Goal: Task Accomplishment & Management: Manage account settings

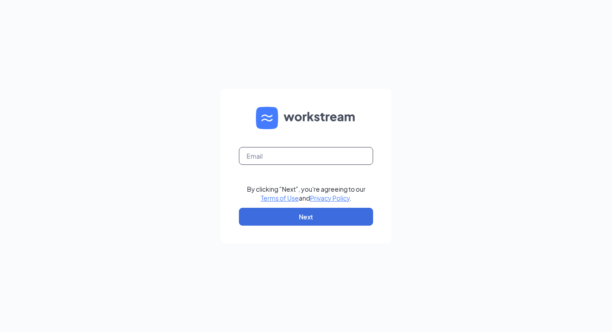
click at [273, 155] on input "text" at bounding box center [306, 156] width 134 height 18
type input "[EMAIL_ADDRESS][DOMAIN_NAME]"
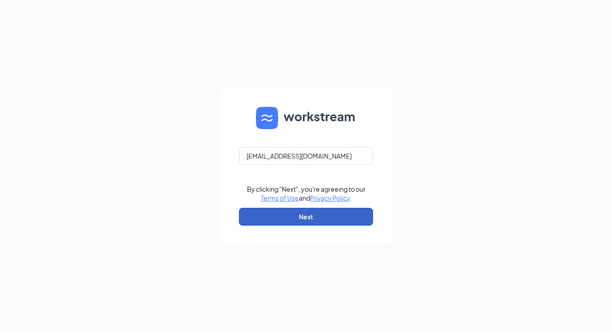
click at [296, 214] on button "Next" at bounding box center [306, 217] width 134 height 18
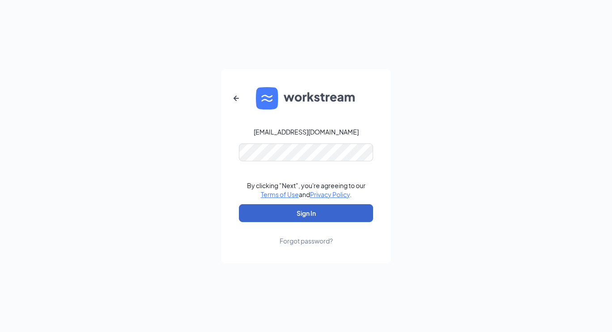
click at [300, 218] on button "Sign In" at bounding box center [306, 213] width 134 height 18
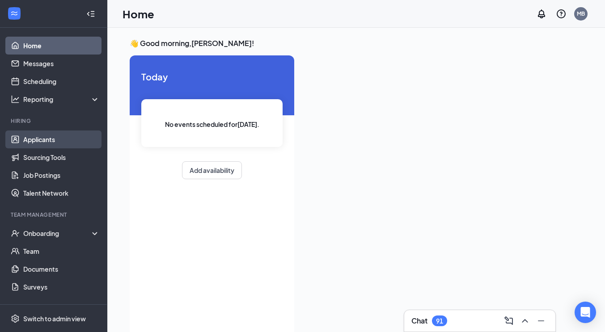
click at [53, 140] on link "Applicants" at bounding box center [61, 140] width 76 height 18
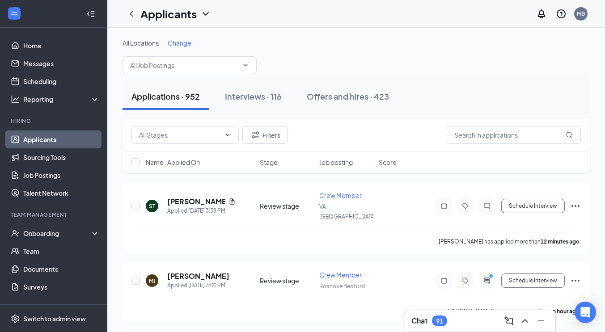
click at [189, 42] on span "Change" at bounding box center [180, 43] width 24 height 8
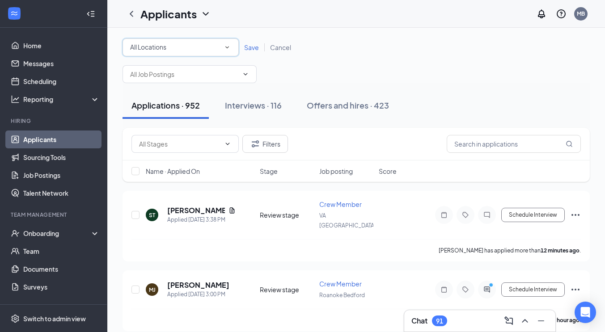
click at [225, 47] on icon "SmallChevronDown" at bounding box center [227, 47] width 8 height 8
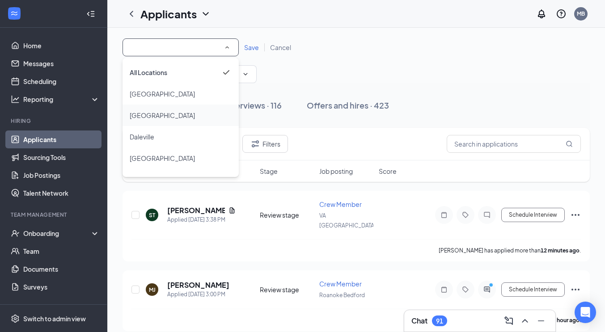
click at [179, 119] on div "[GEOGRAPHIC_DATA]" at bounding box center [181, 115] width 102 height 11
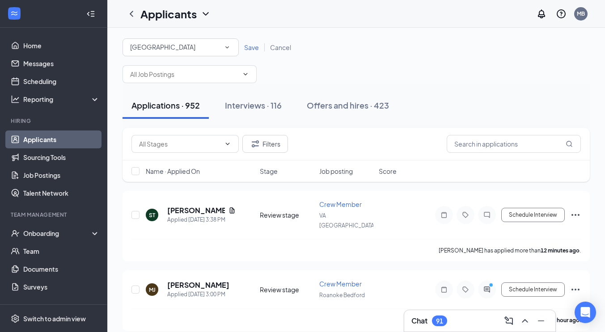
click at [254, 47] on span "Save" at bounding box center [251, 47] width 15 height 8
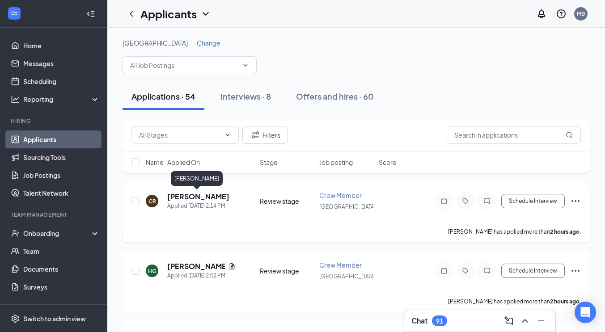
click at [186, 195] on h5 "[PERSON_NAME]" at bounding box center [198, 197] width 62 height 10
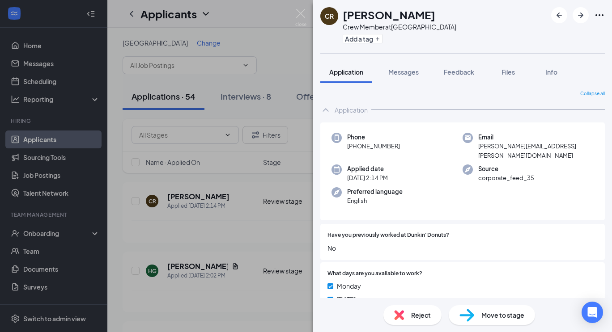
click at [191, 267] on div "CR [PERSON_NAME] Crew Member at [GEOGRAPHIC_DATA] Add a tag Application Message…" at bounding box center [306, 166] width 612 height 332
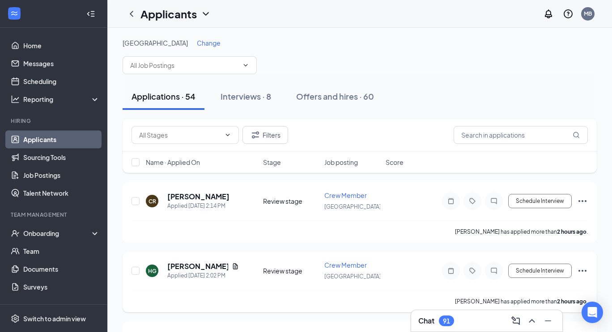
click at [192, 267] on h5 "[PERSON_NAME]" at bounding box center [197, 267] width 61 height 10
click at [192, 267] on body "Home Messages Scheduling Reporting Hiring Applicants Sourcing Tools Job Posting…" at bounding box center [306, 166] width 612 height 332
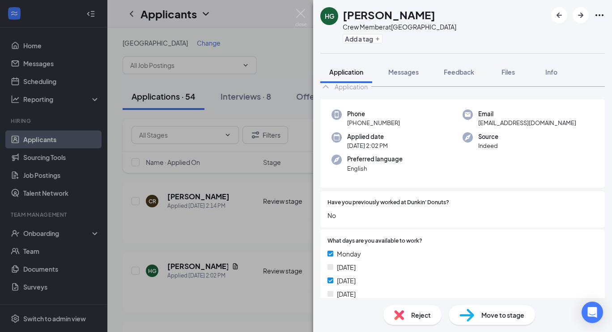
scroll to position [23, 0]
click at [127, 220] on div "HG [PERSON_NAME] Crew Member at [GEOGRAPHIC_DATA] Add a tag Application Message…" at bounding box center [306, 166] width 612 height 332
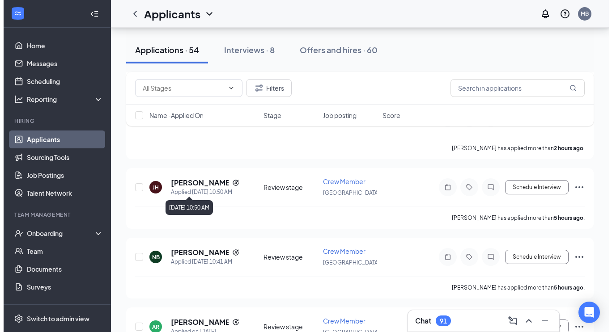
scroll to position [153, 0]
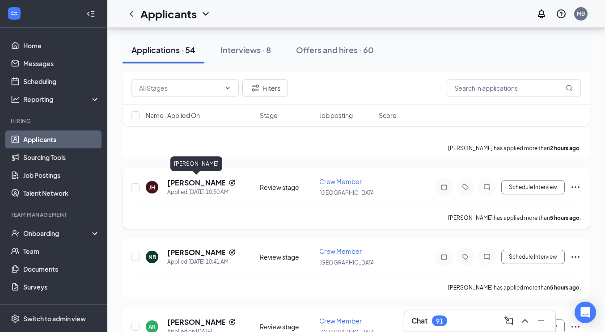
click at [197, 180] on h5 "[PERSON_NAME]" at bounding box center [196, 183] width 58 height 10
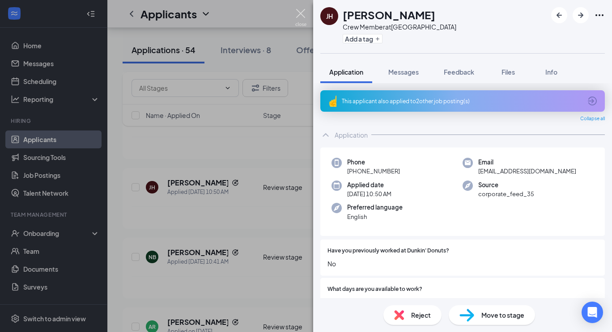
click at [301, 13] on img at bounding box center [300, 17] width 11 height 17
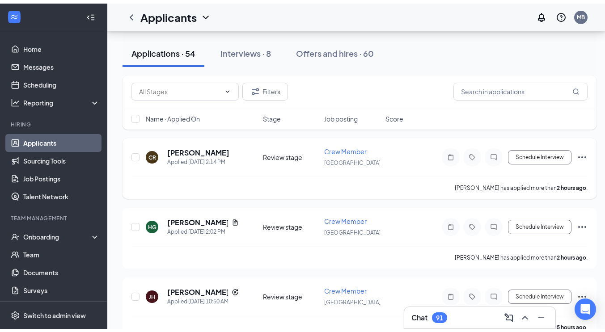
scroll to position [38, 0]
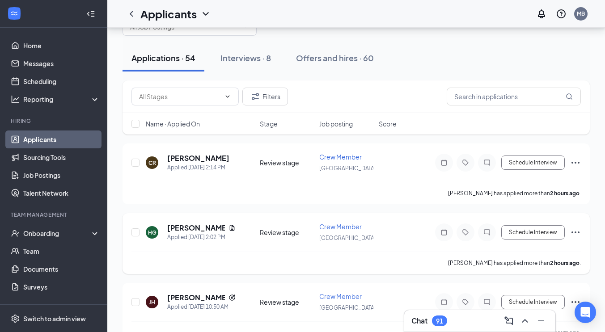
click at [140, 233] on div at bounding box center [135, 232] width 9 height 21
click at [133, 231] on input "checkbox" at bounding box center [135, 233] width 8 height 8
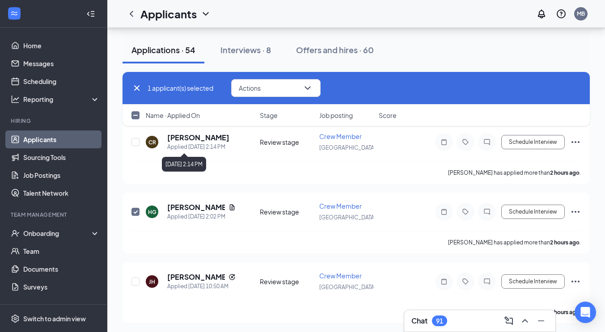
scroll to position [61, 0]
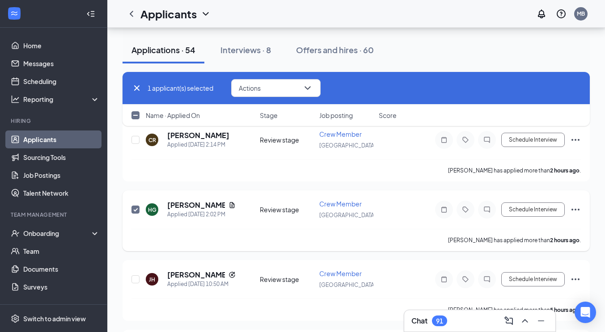
click at [576, 207] on icon "Ellipses" at bounding box center [575, 209] width 11 height 11
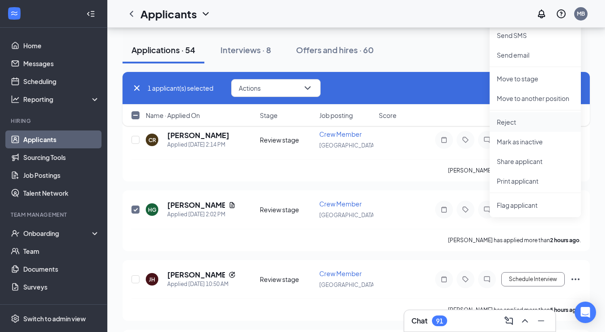
click at [511, 125] on p "Reject" at bounding box center [535, 122] width 77 height 9
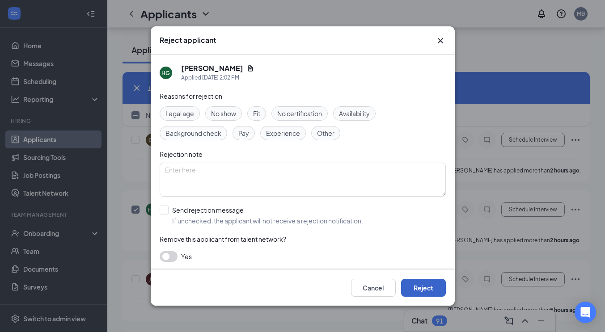
drag, startPoint x: 424, startPoint y: 290, endPoint x: 418, endPoint y: 289, distance: 6.3
click at [422, 289] on button "Reject" at bounding box center [423, 288] width 45 height 18
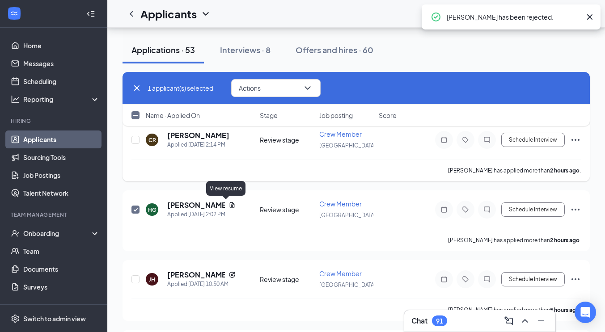
checkbox input "false"
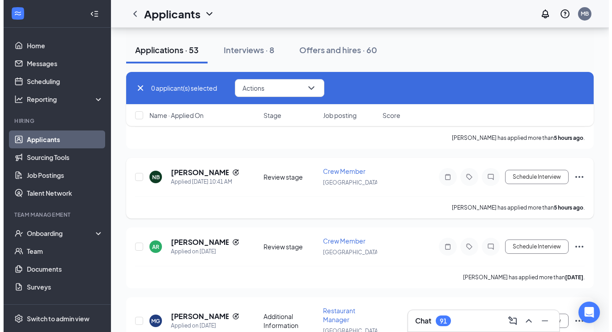
scroll to position [164, 0]
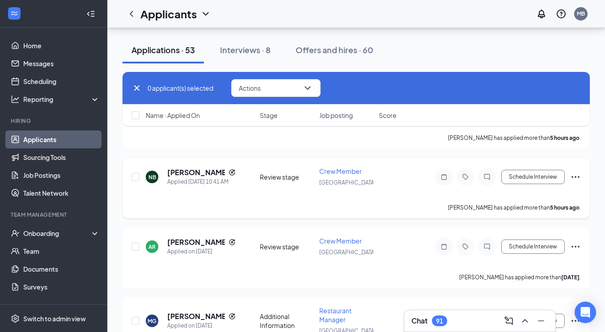
click at [255, 176] on div "NB [PERSON_NAME] Applied [DATE] 10:41 AM Review stage Crew Member [GEOGRAPHIC_D…" at bounding box center [355, 182] width 449 height 30
click at [192, 173] on h5 "[PERSON_NAME]" at bounding box center [196, 173] width 58 height 10
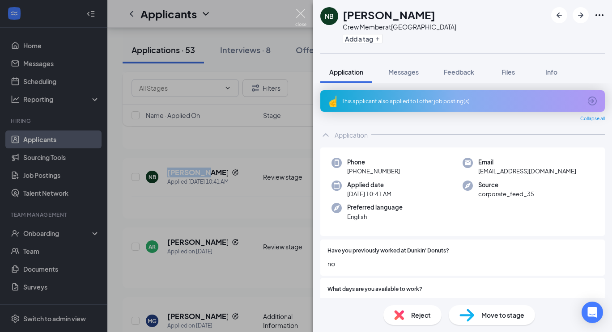
click at [305, 14] on img at bounding box center [300, 17] width 11 height 17
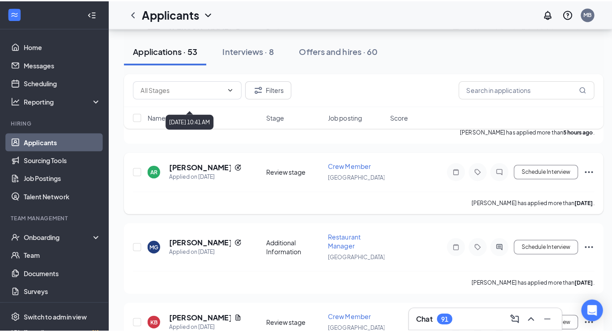
scroll to position [244, 0]
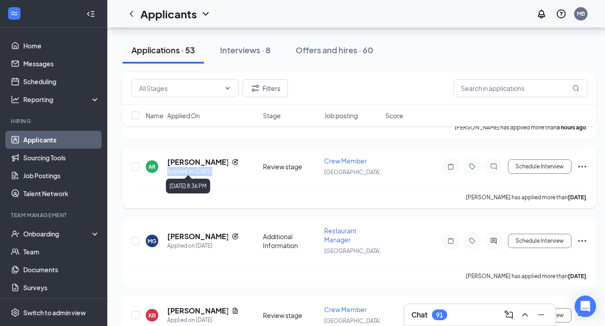
click at [214, 163] on div "[PERSON_NAME] Applied on [DATE]" at bounding box center [203, 166] width 72 height 19
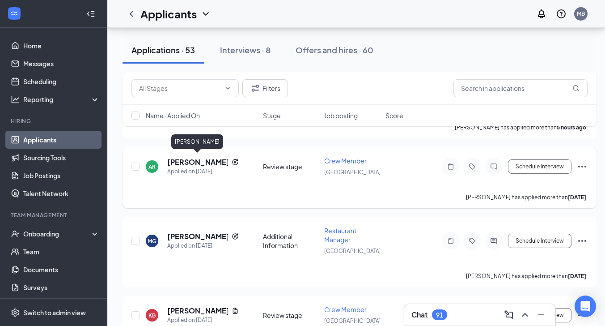
click at [184, 158] on h5 "[PERSON_NAME]" at bounding box center [197, 162] width 61 height 10
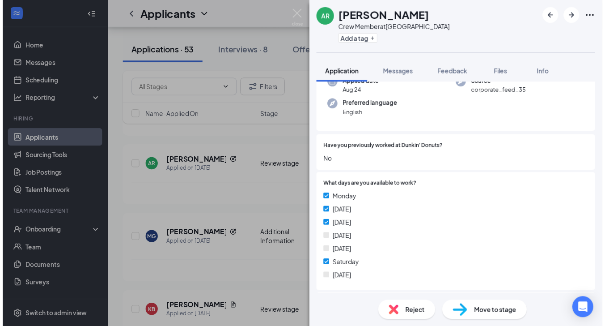
scroll to position [85, 0]
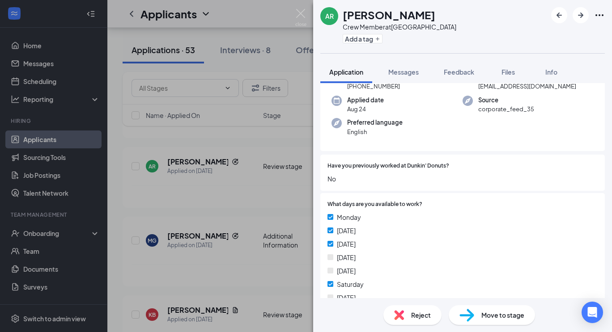
click at [189, 187] on div "AR [PERSON_NAME] Crew Member at [GEOGRAPHIC_DATA] Add a tag Application Message…" at bounding box center [306, 166] width 612 height 332
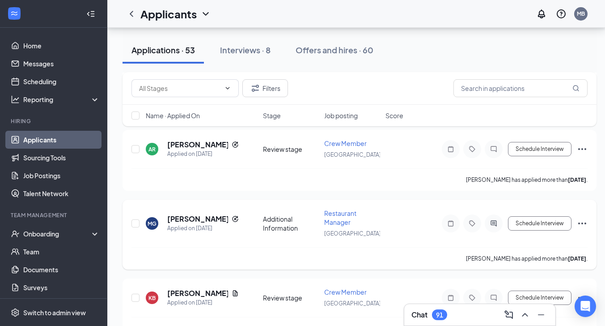
scroll to position [264, 0]
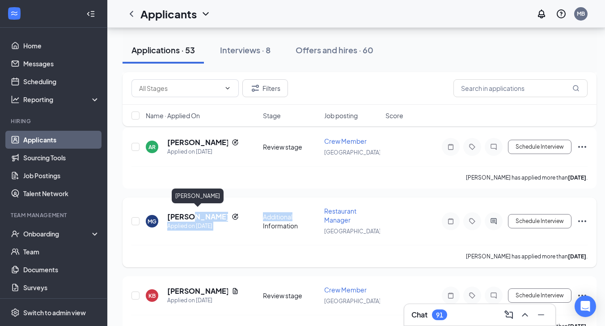
drag, startPoint x: 189, startPoint y: 211, endPoint x: 307, endPoint y: 201, distance: 119.0
click at [307, 201] on div "MG [PERSON_NAME] Applied on [DATE] Additional Information Restaurant Manager [G…" at bounding box center [360, 232] width 474 height 70
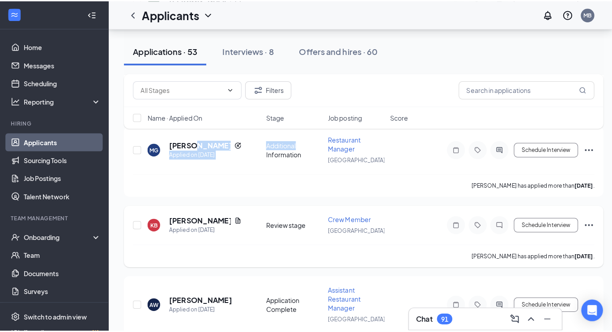
scroll to position [338, 0]
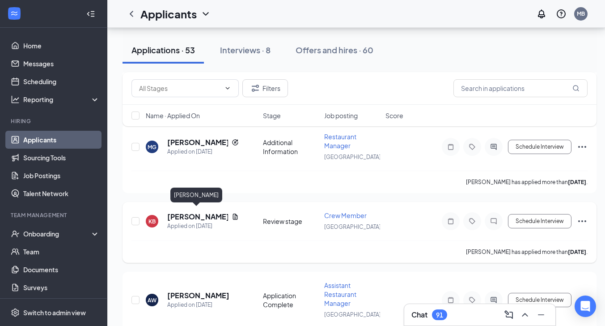
click at [182, 215] on h5 "[PERSON_NAME]" at bounding box center [197, 217] width 61 height 10
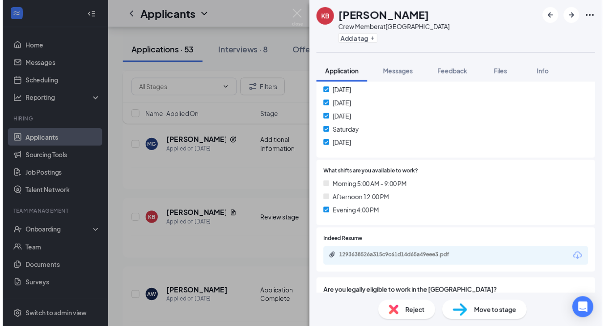
scroll to position [219, 0]
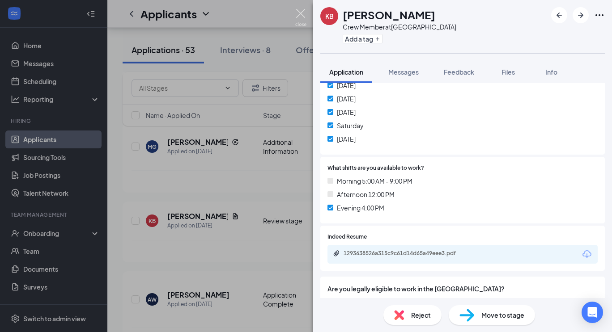
click at [302, 10] on img at bounding box center [300, 17] width 11 height 17
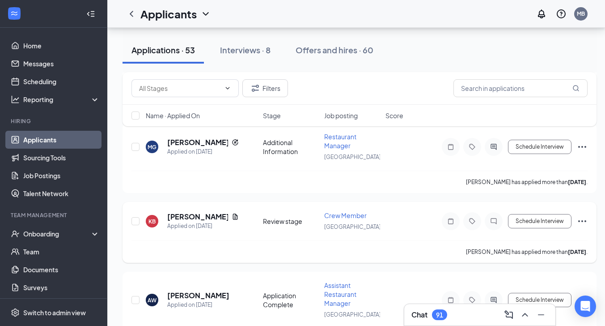
click at [581, 218] on icon "Ellipses" at bounding box center [582, 221] width 11 height 11
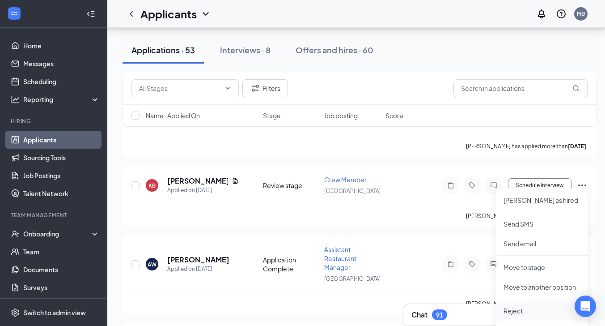
scroll to position [433, 0]
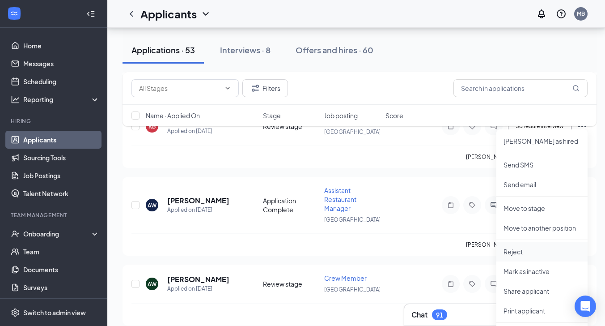
click at [517, 251] on p "Reject" at bounding box center [542, 251] width 77 height 9
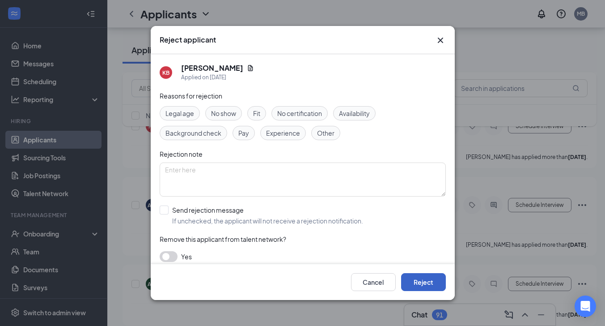
click at [429, 286] on button "Reject" at bounding box center [423, 282] width 45 height 18
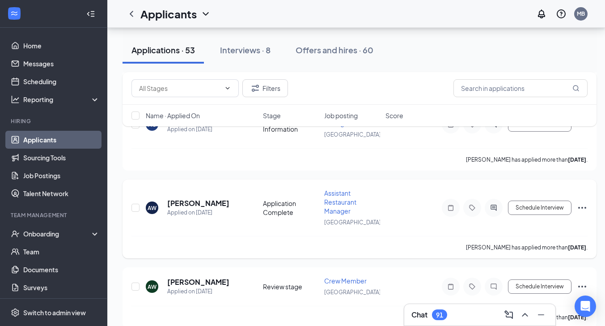
click at [219, 201] on div "AW [PERSON_NAME] Applied on [DATE]" at bounding box center [202, 207] width 112 height 19
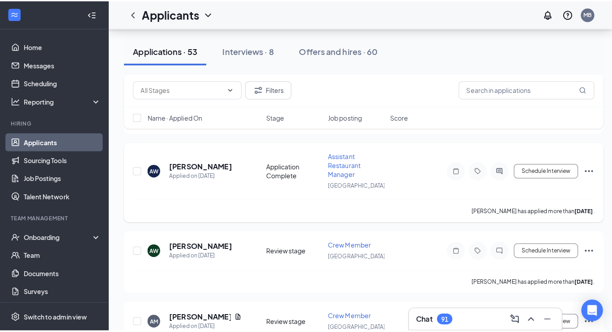
scroll to position [401, 0]
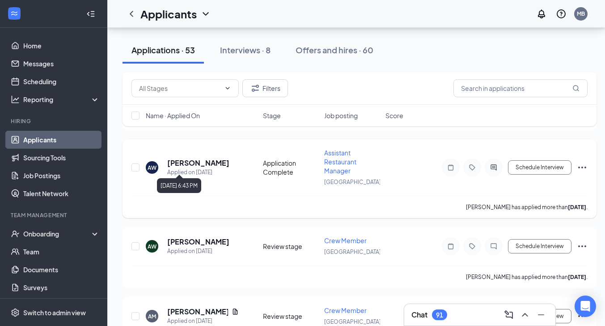
click at [194, 168] on div "Applied on [DATE]" at bounding box center [198, 172] width 62 height 9
click at [179, 159] on h5 "[PERSON_NAME]" at bounding box center [198, 163] width 62 height 10
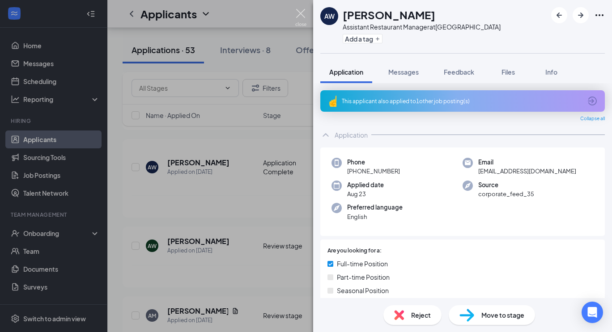
click at [299, 12] on img at bounding box center [300, 17] width 11 height 17
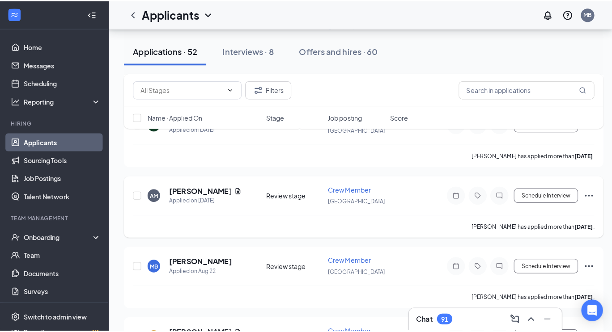
scroll to position [527, 0]
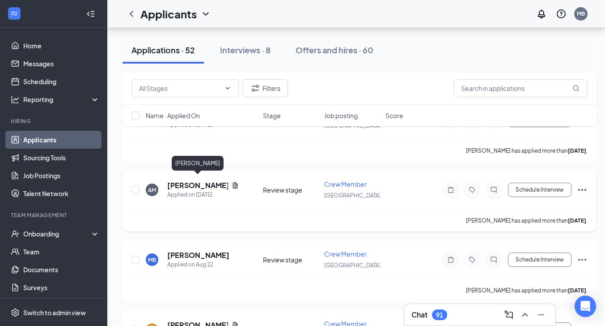
click at [204, 180] on h5 "[PERSON_NAME]" at bounding box center [197, 185] width 61 height 10
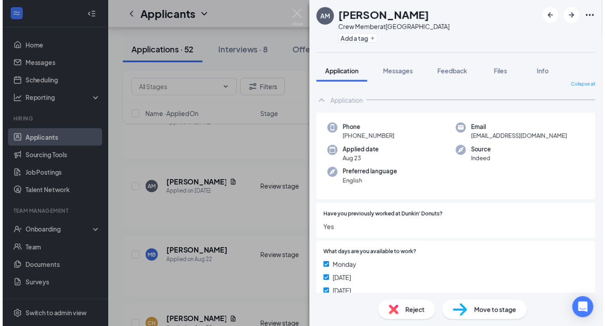
scroll to position [4, 0]
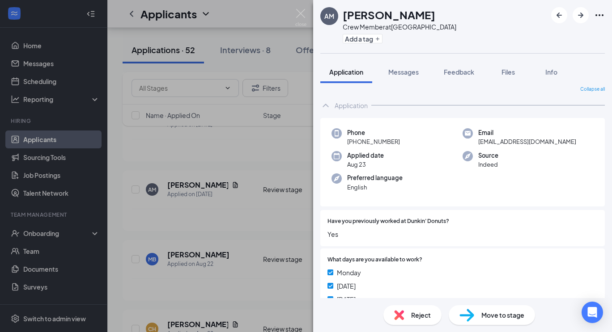
click at [171, 207] on div "AM [PERSON_NAME] Crew Member at [GEOGRAPHIC_DATA] Add a tag Application Message…" at bounding box center [306, 166] width 612 height 332
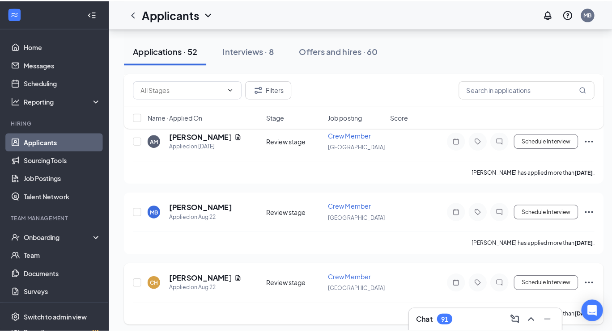
scroll to position [577, 0]
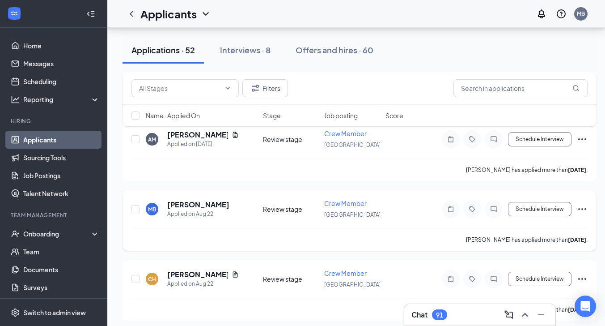
click at [188, 212] on div "MB [PERSON_NAME] Applied on [DATE] Review stage Crew Member [GEOGRAPHIC_DATA] S…" at bounding box center [359, 214] width 456 height 30
click at [191, 202] on h5 "[PERSON_NAME]" at bounding box center [198, 204] width 62 height 10
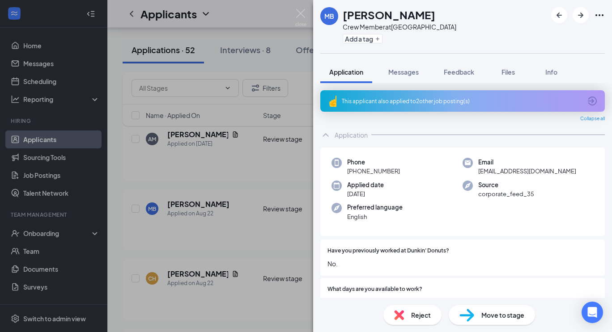
click at [206, 203] on div "MB [PERSON_NAME] Crew Member at [GEOGRAPHIC_DATA] Add a tag Application Message…" at bounding box center [306, 166] width 612 height 332
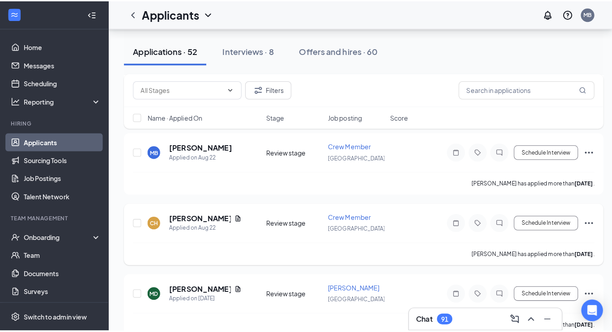
scroll to position [640, 0]
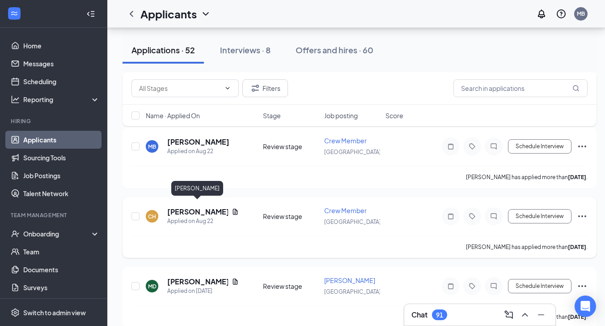
click at [181, 207] on h5 "[PERSON_NAME]" at bounding box center [197, 212] width 61 height 10
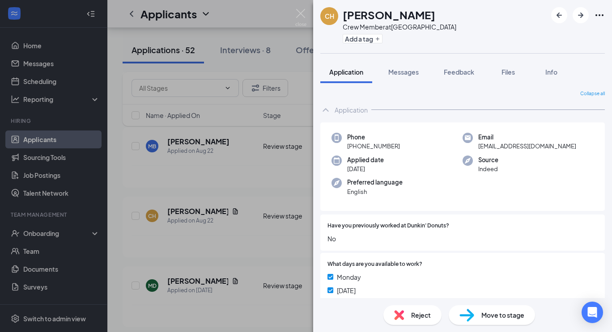
drag, startPoint x: 293, startPoint y: 11, endPoint x: 300, endPoint y: 11, distance: 6.7
click at [293, 11] on div "CH [PERSON_NAME] Crew Member at [GEOGRAPHIC_DATA] Add a tag Application Message…" at bounding box center [306, 166] width 612 height 332
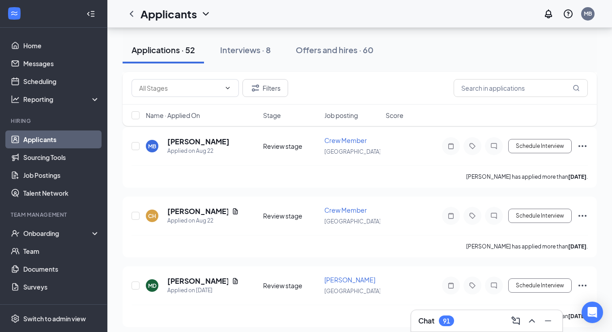
click at [300, 11] on div "Applicants MB" at bounding box center [359, 14] width 504 height 28
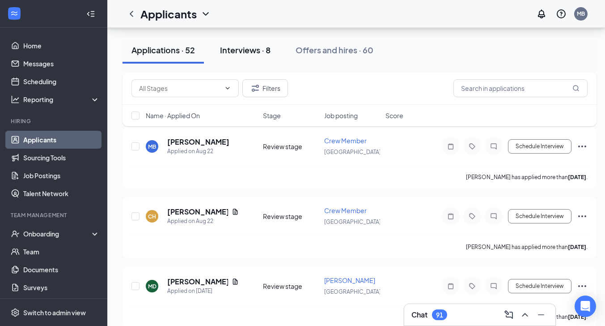
click at [250, 50] on div "Interviews · 8" at bounding box center [245, 49] width 51 height 11
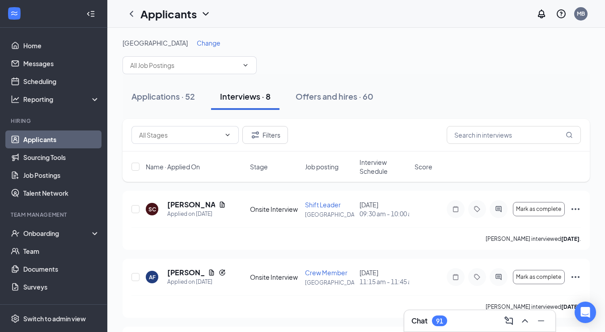
click at [37, 140] on link "Applicants" at bounding box center [61, 140] width 76 height 18
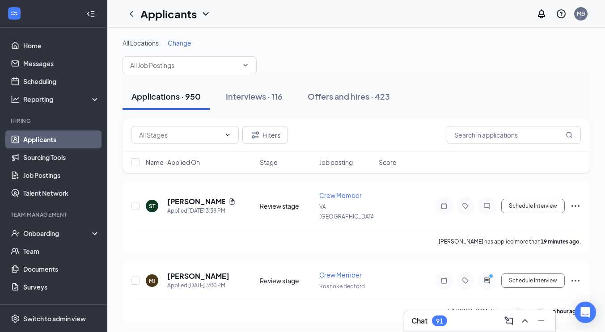
click at [171, 39] on span "Change" at bounding box center [180, 43] width 24 height 8
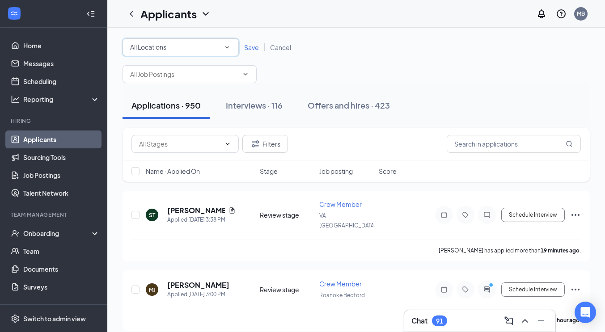
click at [226, 48] on icon "SmallChevronDown" at bounding box center [227, 47] width 8 height 8
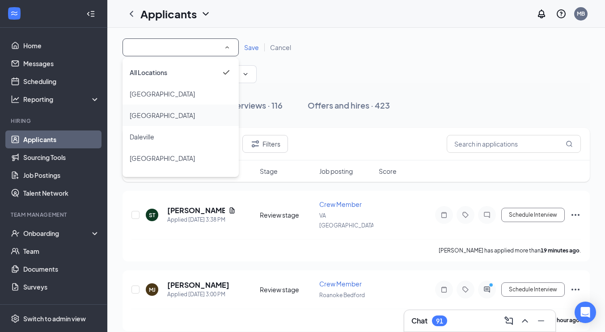
click at [187, 117] on div "[GEOGRAPHIC_DATA]" at bounding box center [181, 115] width 102 height 11
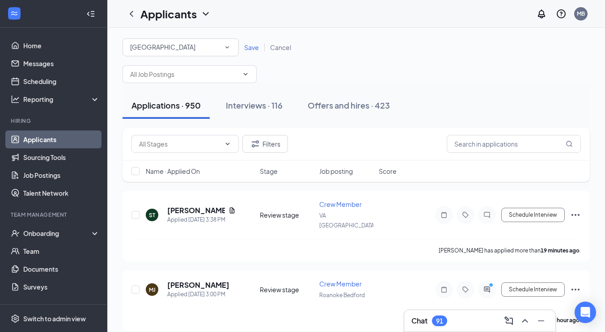
click at [255, 50] on span "Save" at bounding box center [251, 47] width 15 height 8
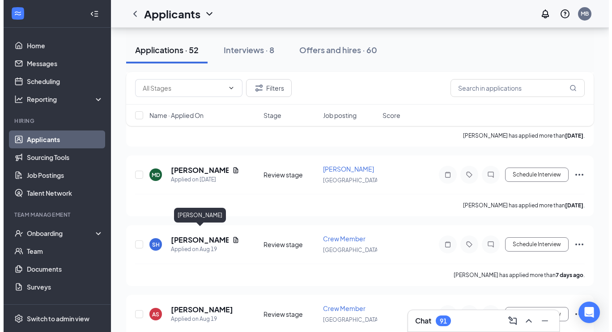
scroll to position [749, 0]
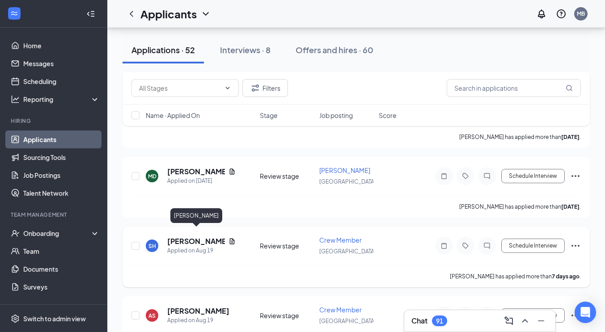
click at [179, 237] on h5 "[PERSON_NAME]" at bounding box center [196, 242] width 58 height 10
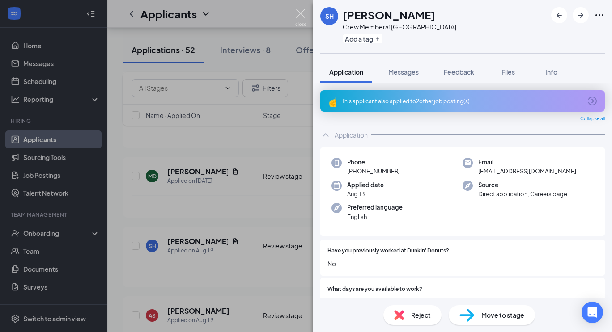
click at [301, 11] on img at bounding box center [300, 17] width 11 height 17
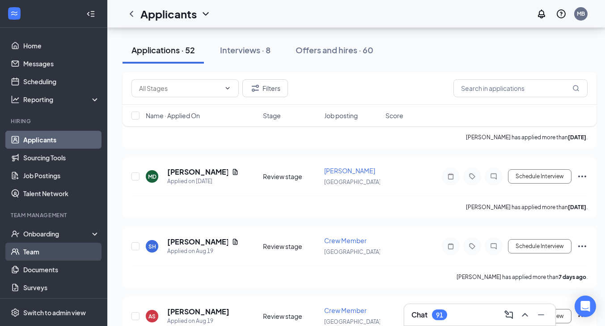
click at [29, 248] on link "Team" at bounding box center [61, 251] width 76 height 18
